Goal: Task Accomplishment & Management: Use online tool/utility

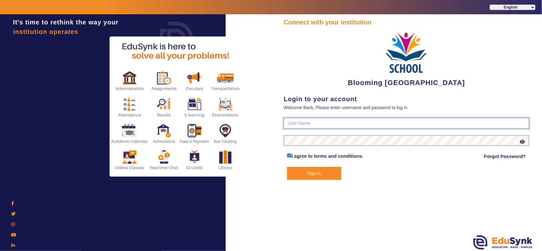
type input "4141419999"
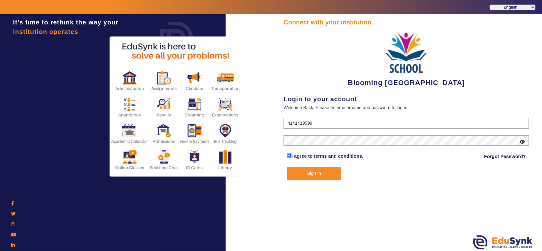
click at [327, 172] on button "Sign In" at bounding box center [314, 173] width 54 height 13
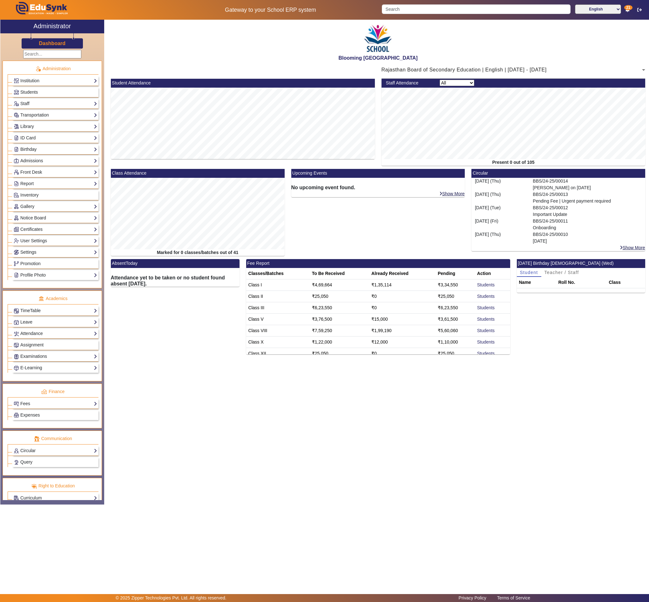
click at [542, 114] on div "Staff Attendance All Teacher Non-Teaching Present 0 out of 105" at bounding box center [513, 124] width 270 height 90
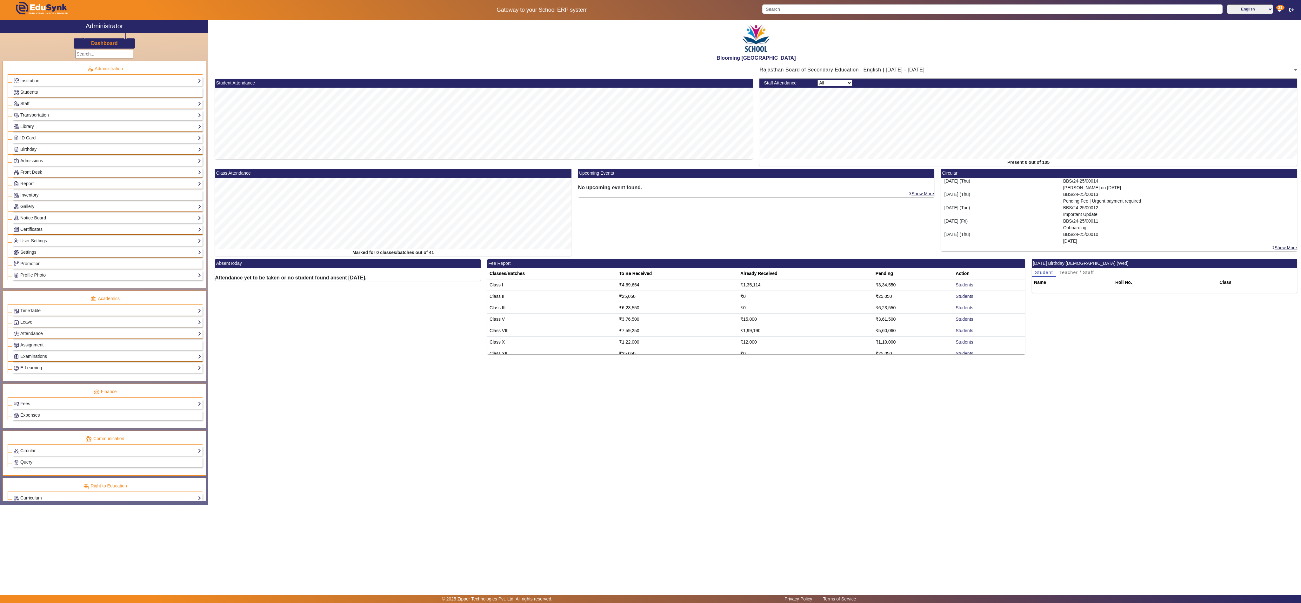
drag, startPoint x: 470, startPoint y: 408, endPoint x: 356, endPoint y: 376, distance: 117.6
click at [356, 251] on div "Blooming Buds Secondary School Rajasthan Board of Secondary Education | English…" at bounding box center [754, 259] width 1092 height 479
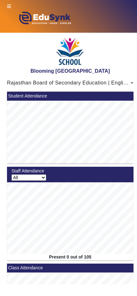
click at [9, 7] on icon at bounding box center [9, 6] width 4 height 4
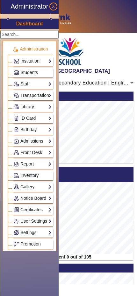
click at [50, 7] on button "X" at bounding box center [53, 7] width 8 height 8
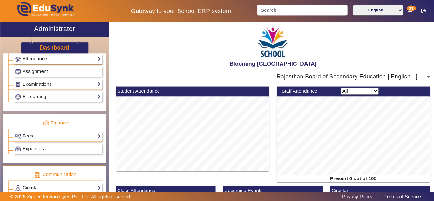
scroll to position [280, 0]
